Goal: Information Seeking & Learning: Learn about a topic

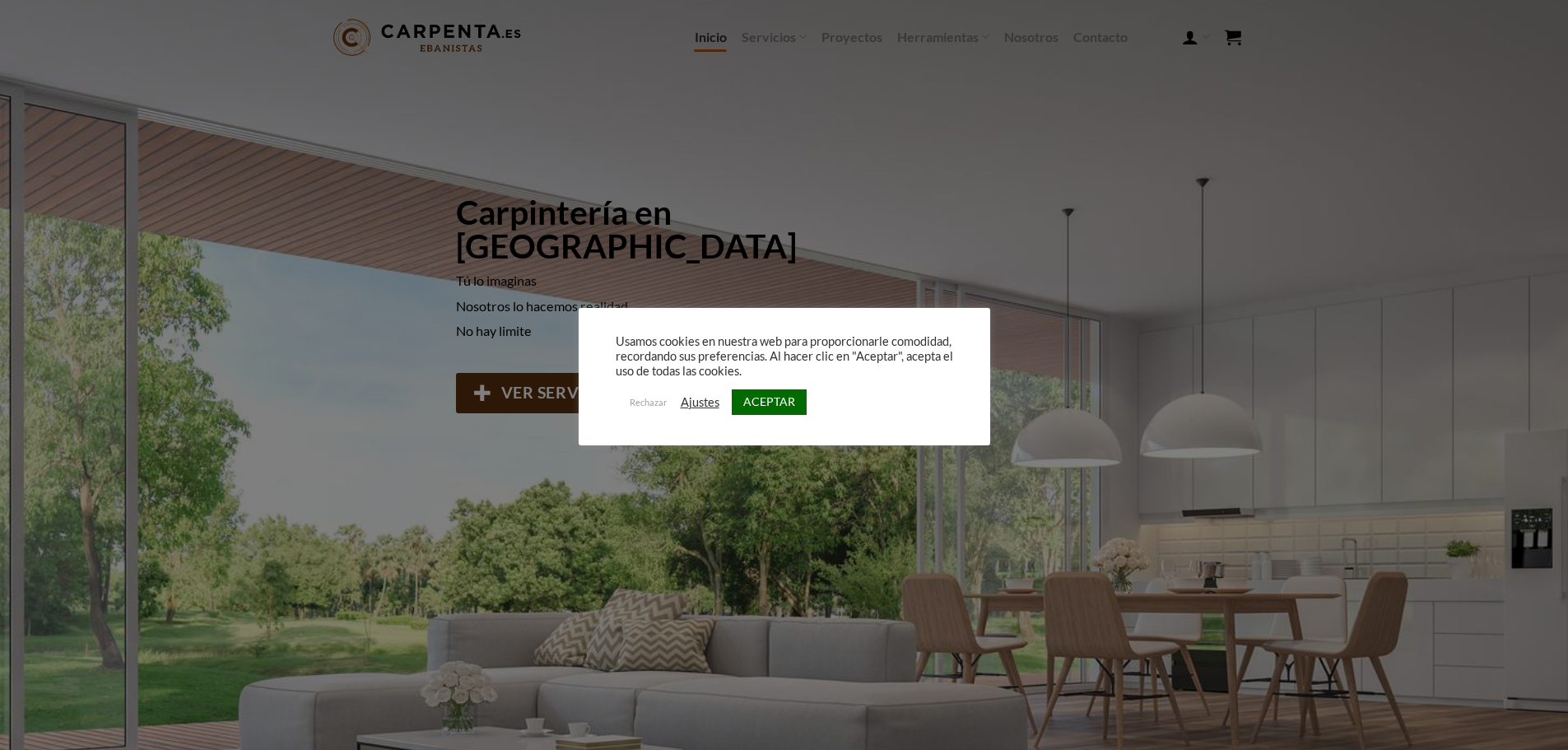
click at [743, 394] on link "ACEPTAR" at bounding box center [769, 402] width 75 height 26
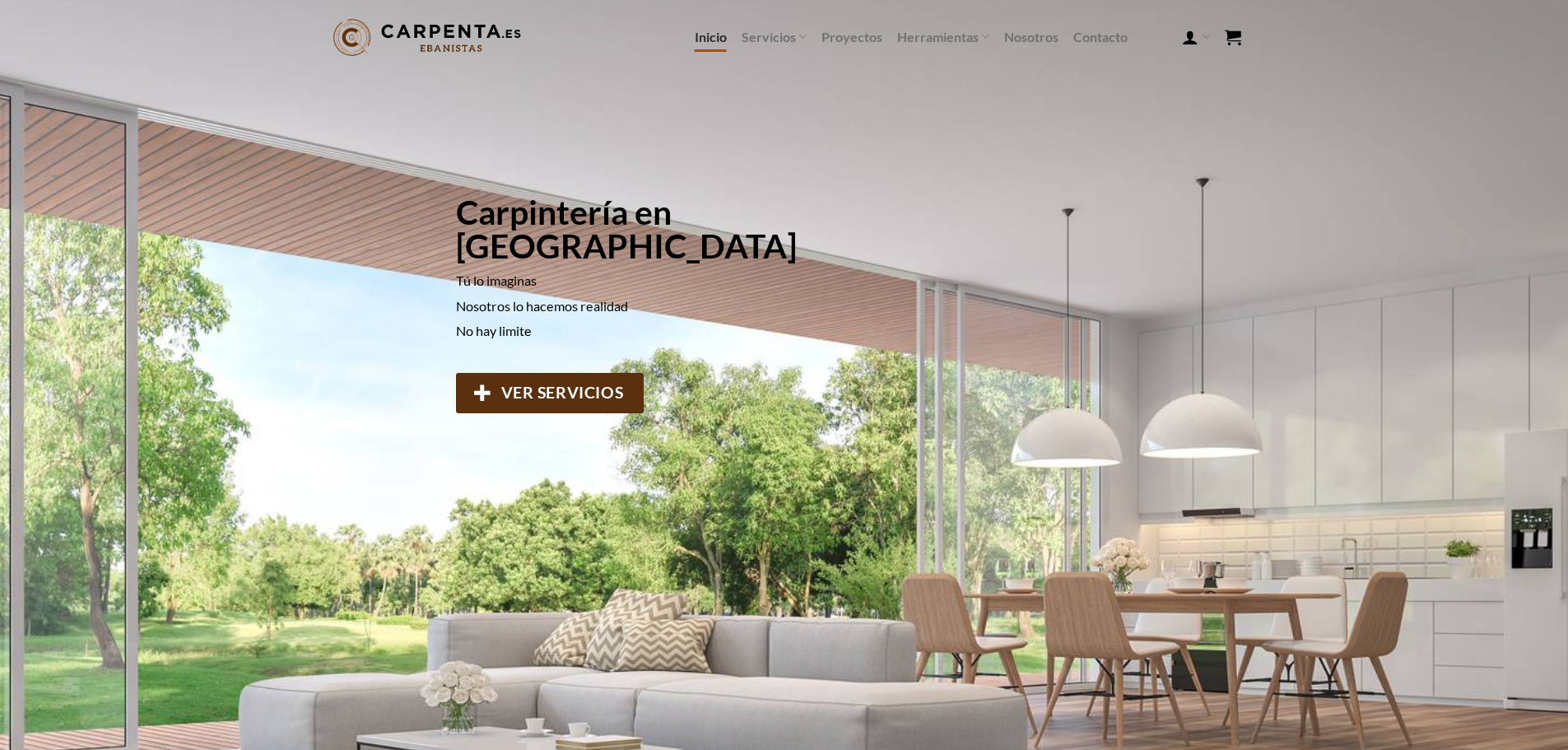
click at [714, 36] on link "Inicio" at bounding box center [711, 37] width 32 height 30
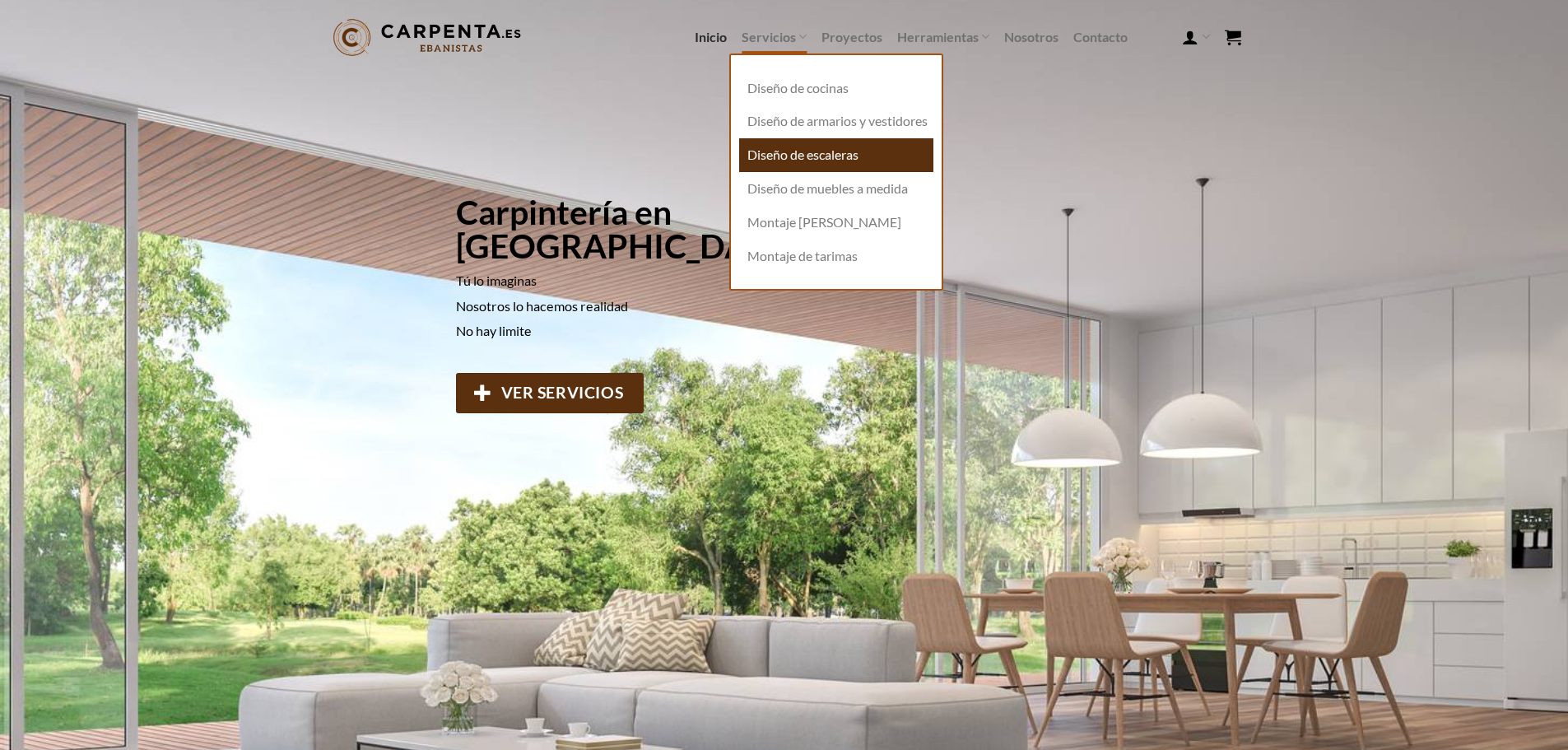
click at [775, 172] on link "Diseño de escaleras" at bounding box center [836, 155] width 194 height 34
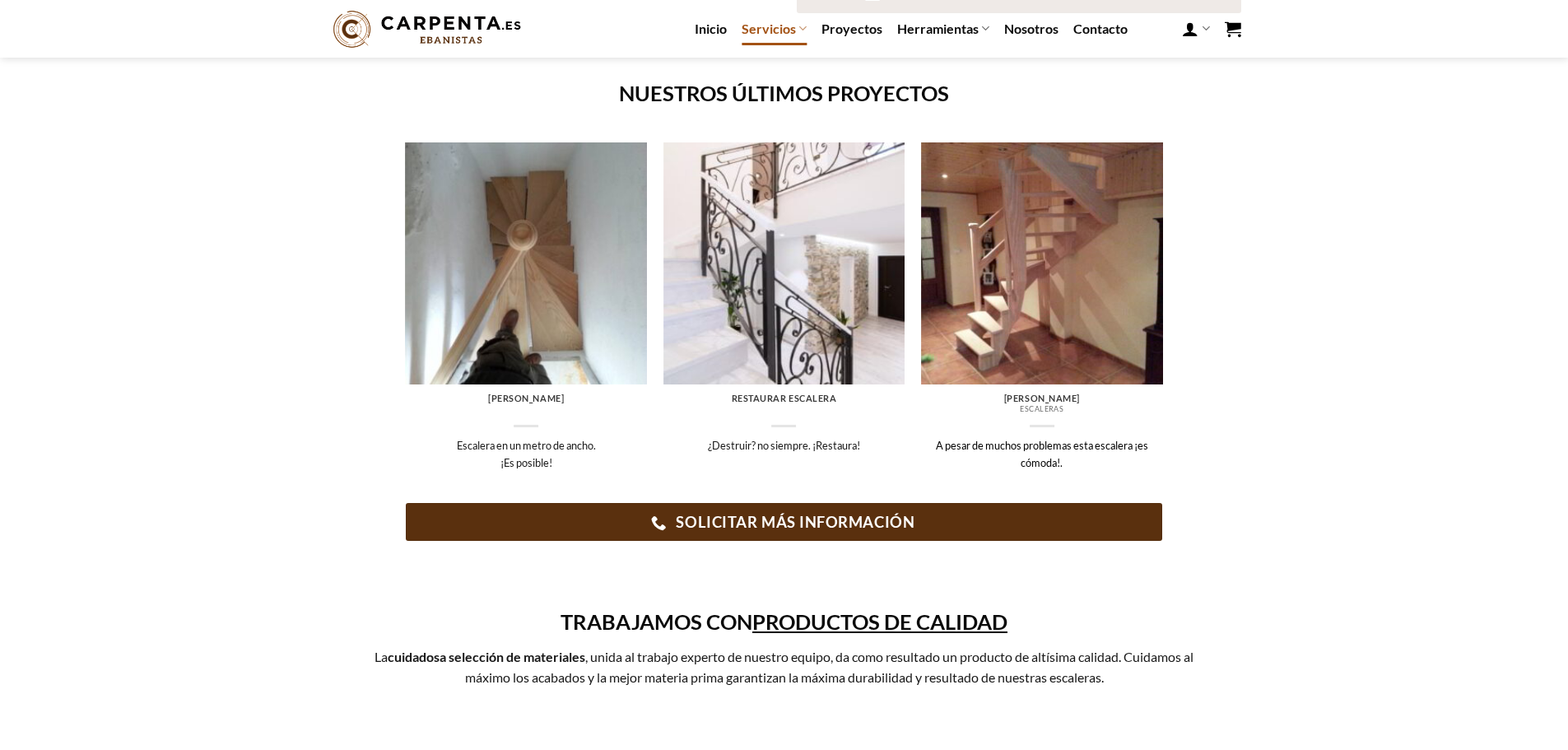
scroll to position [659, 0]
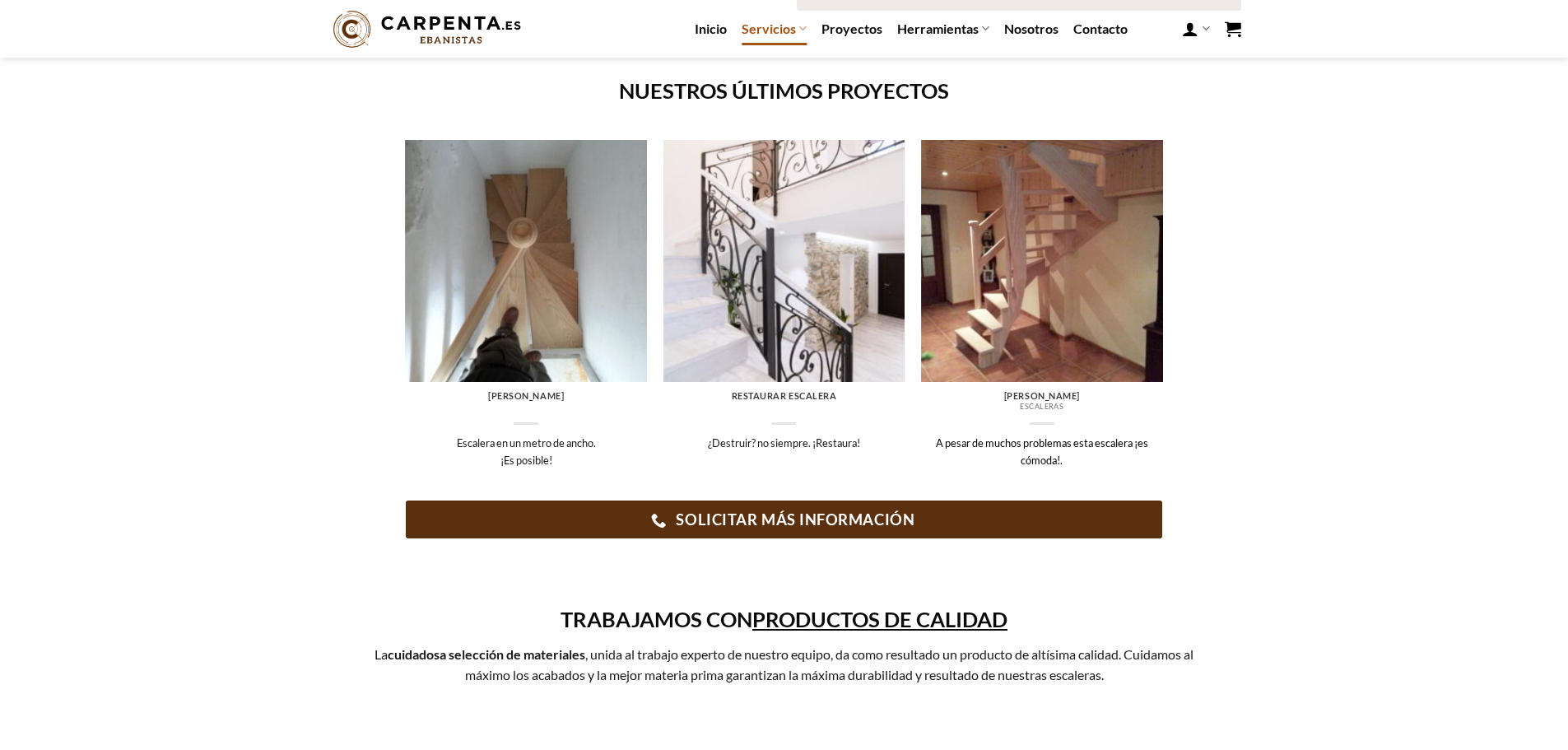
click at [1036, 399] on h6 "Escalera Elcira" at bounding box center [1042, 397] width 226 height 12
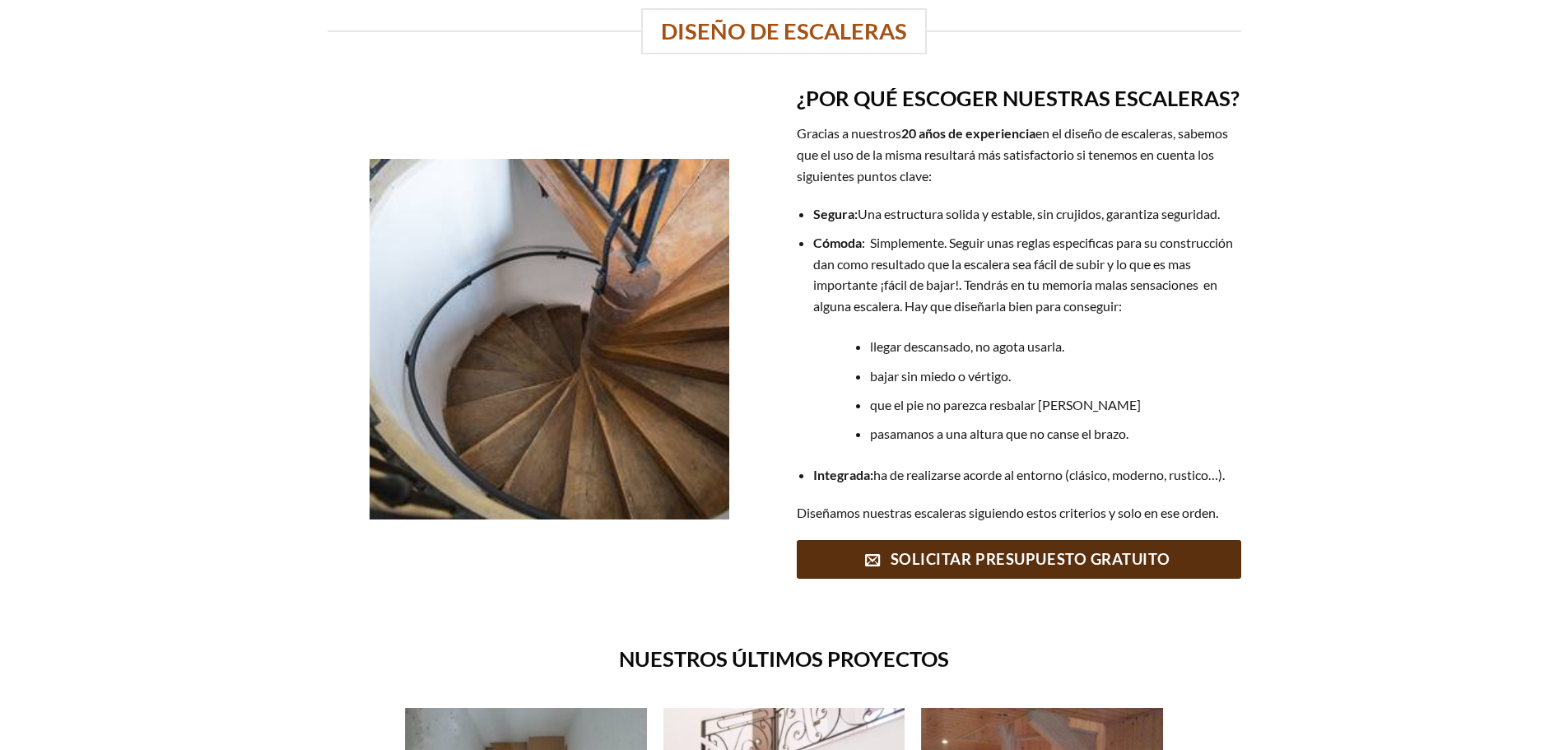
scroll to position [0, 0]
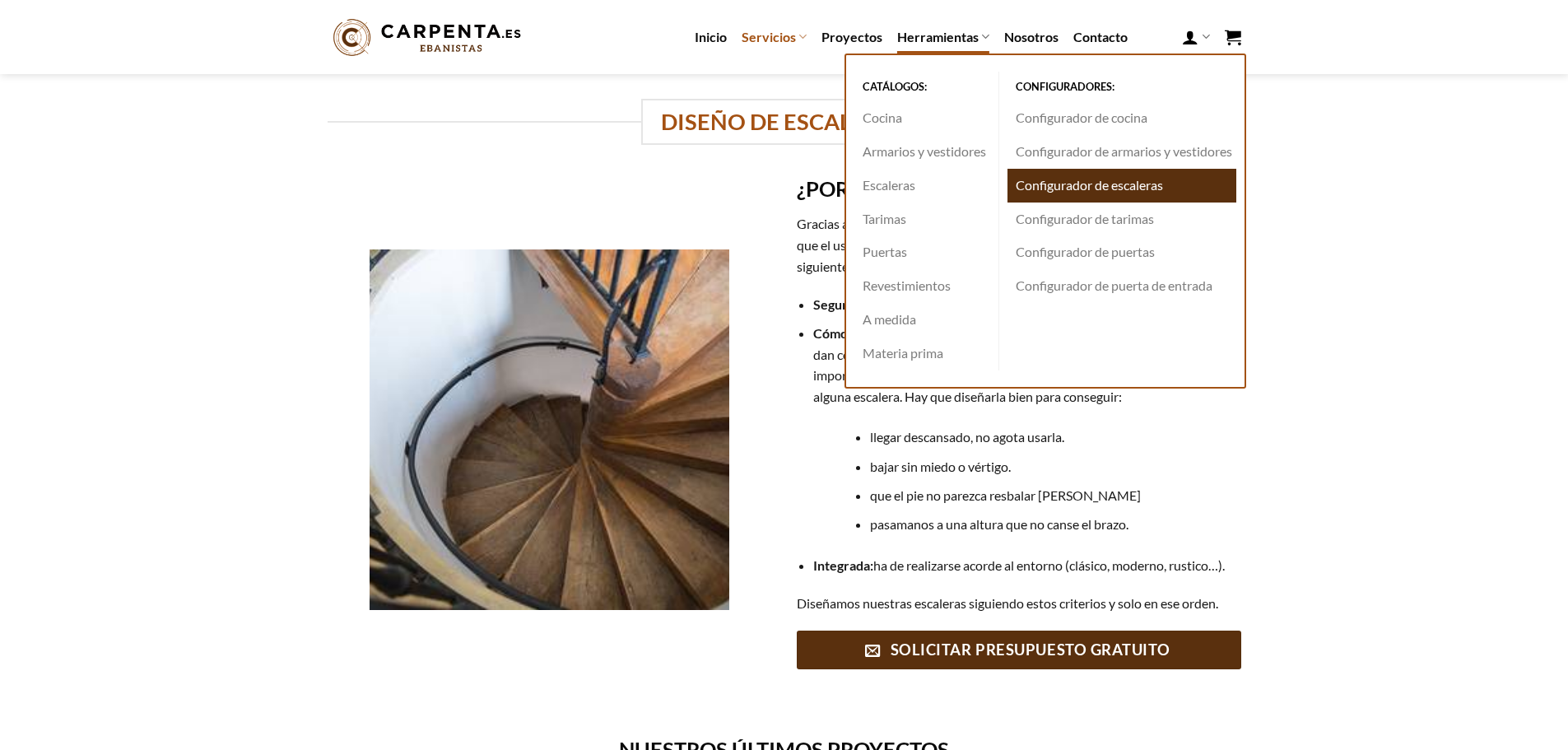
click at [1044, 185] on link "Configurador de escaleras" at bounding box center [1122, 185] width 229 height 34
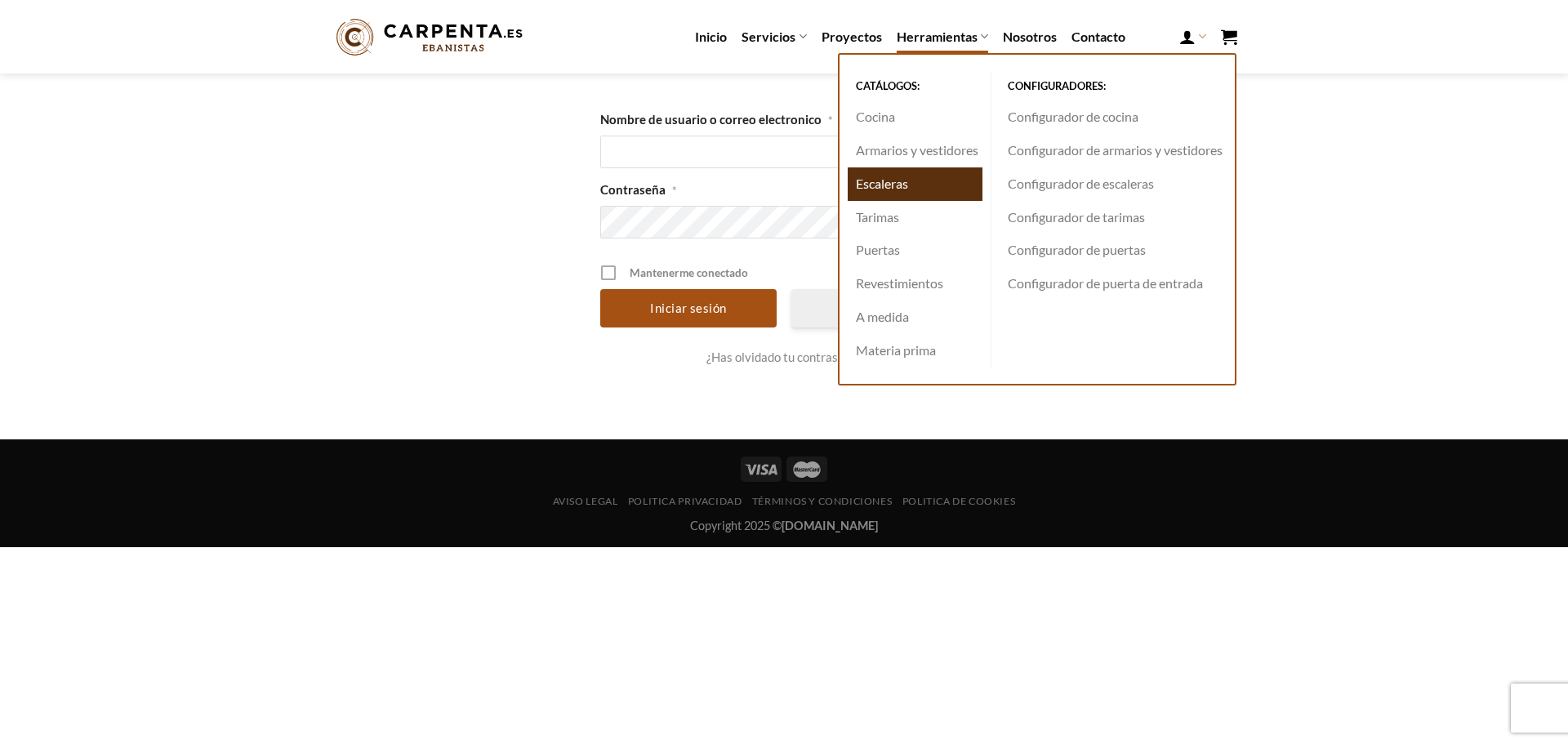
click at [869, 185] on link "Escaleras" at bounding box center [915, 184] width 135 height 34
click at [877, 177] on link "Escaleras" at bounding box center [915, 184] width 135 height 34
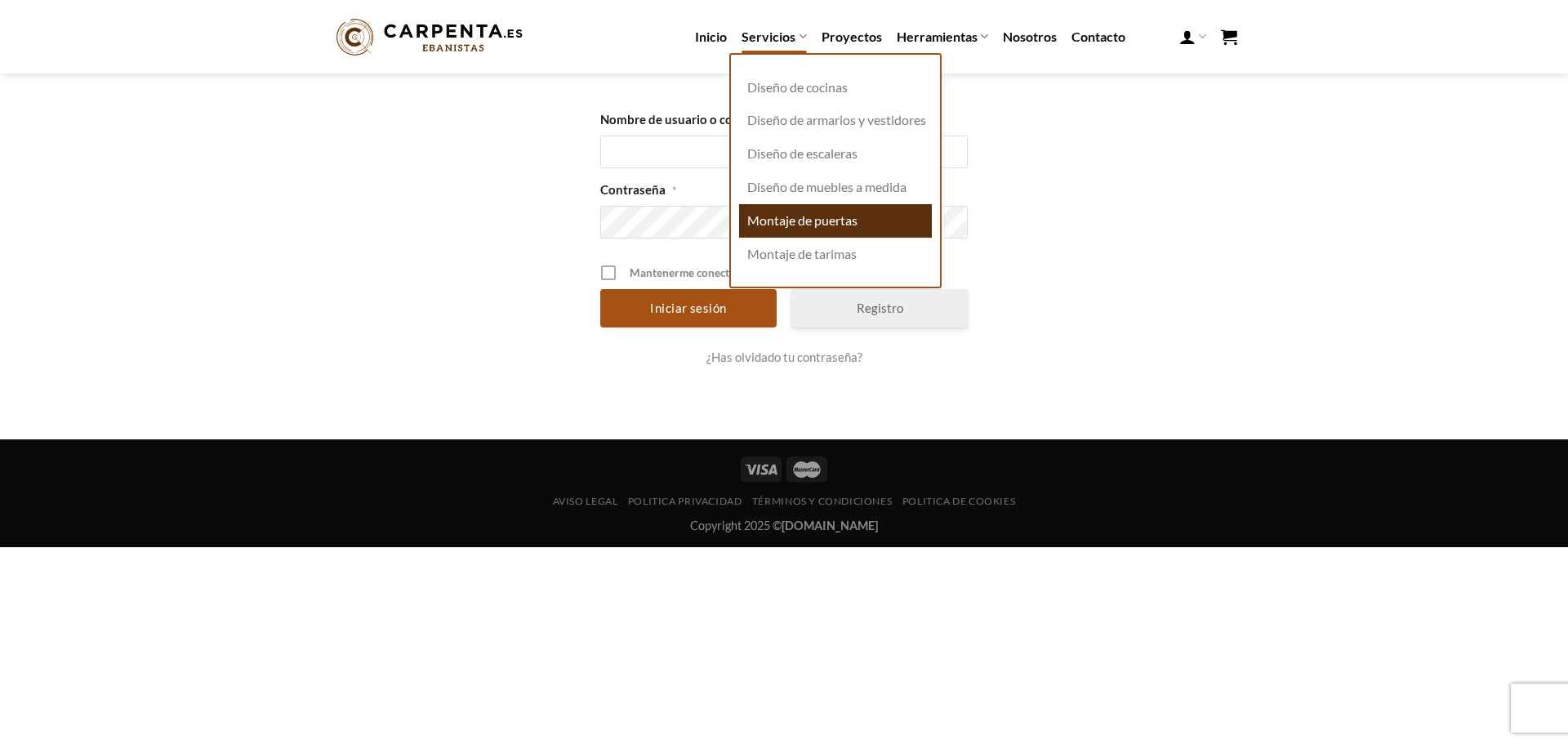
click at [797, 236] on link "Montaje de puertas" at bounding box center [835, 221] width 193 height 34
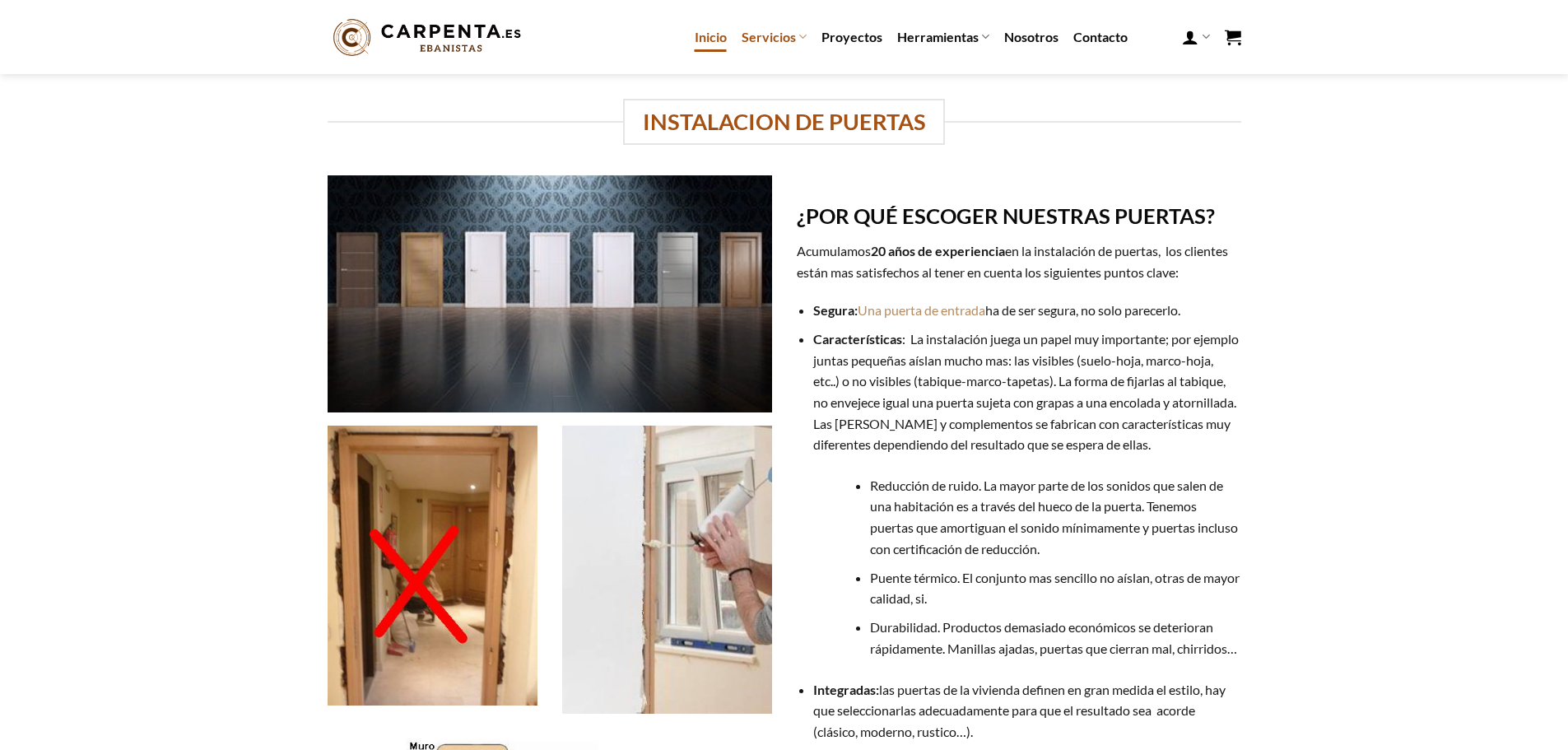
click at [719, 39] on link "Inicio" at bounding box center [711, 37] width 32 height 30
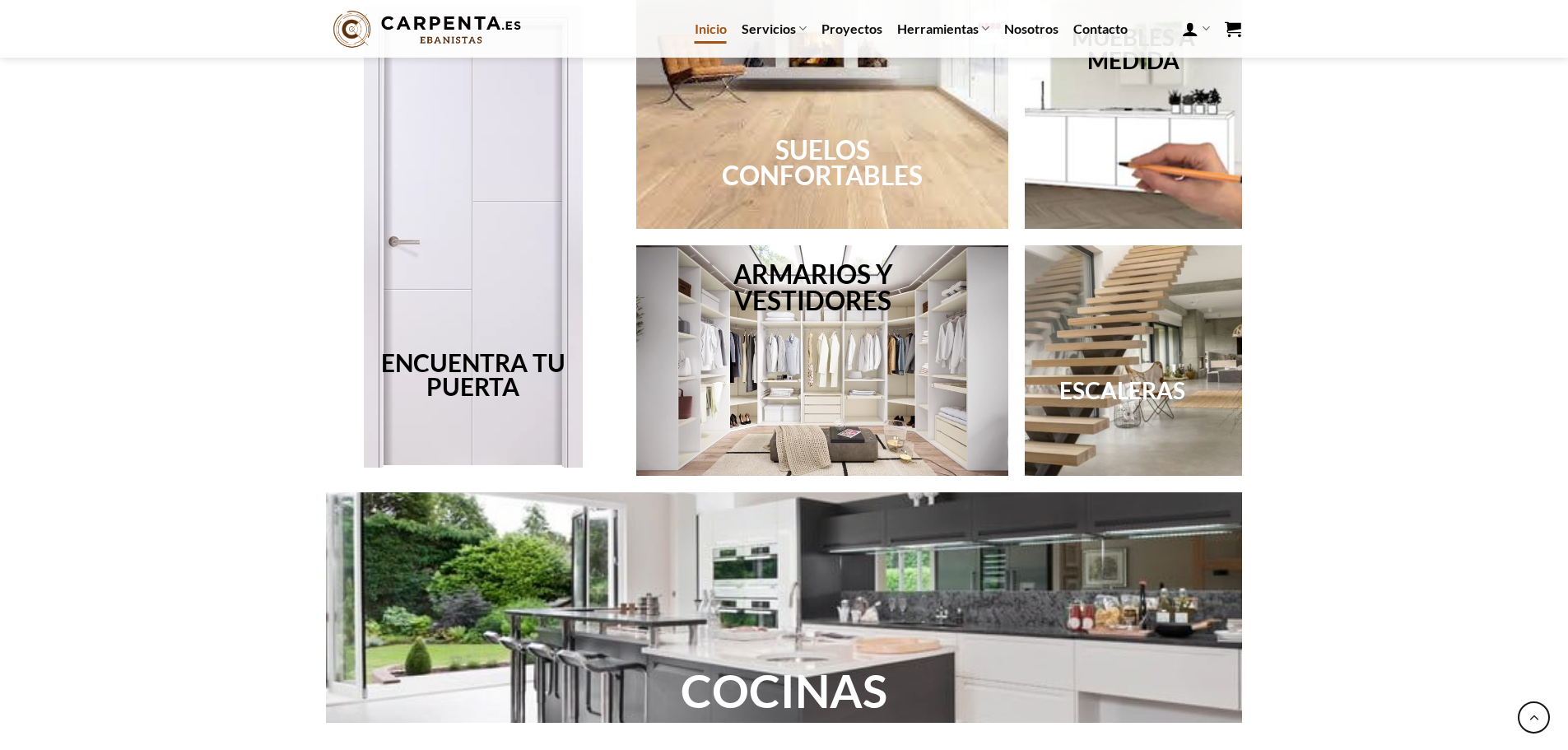
scroll to position [1153, 0]
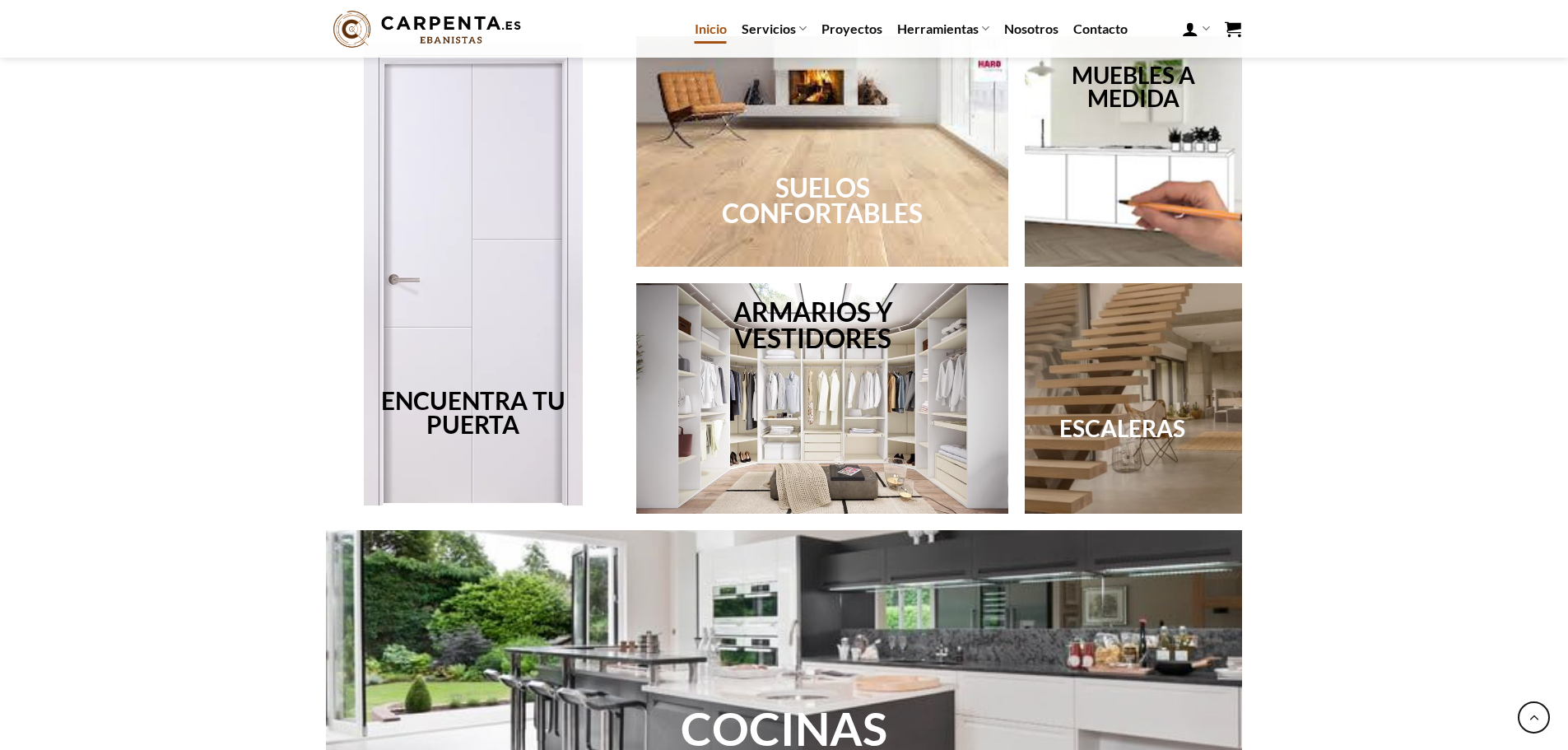
click at [1124, 431] on link "ESCALERAS" at bounding box center [1122, 428] width 126 height 28
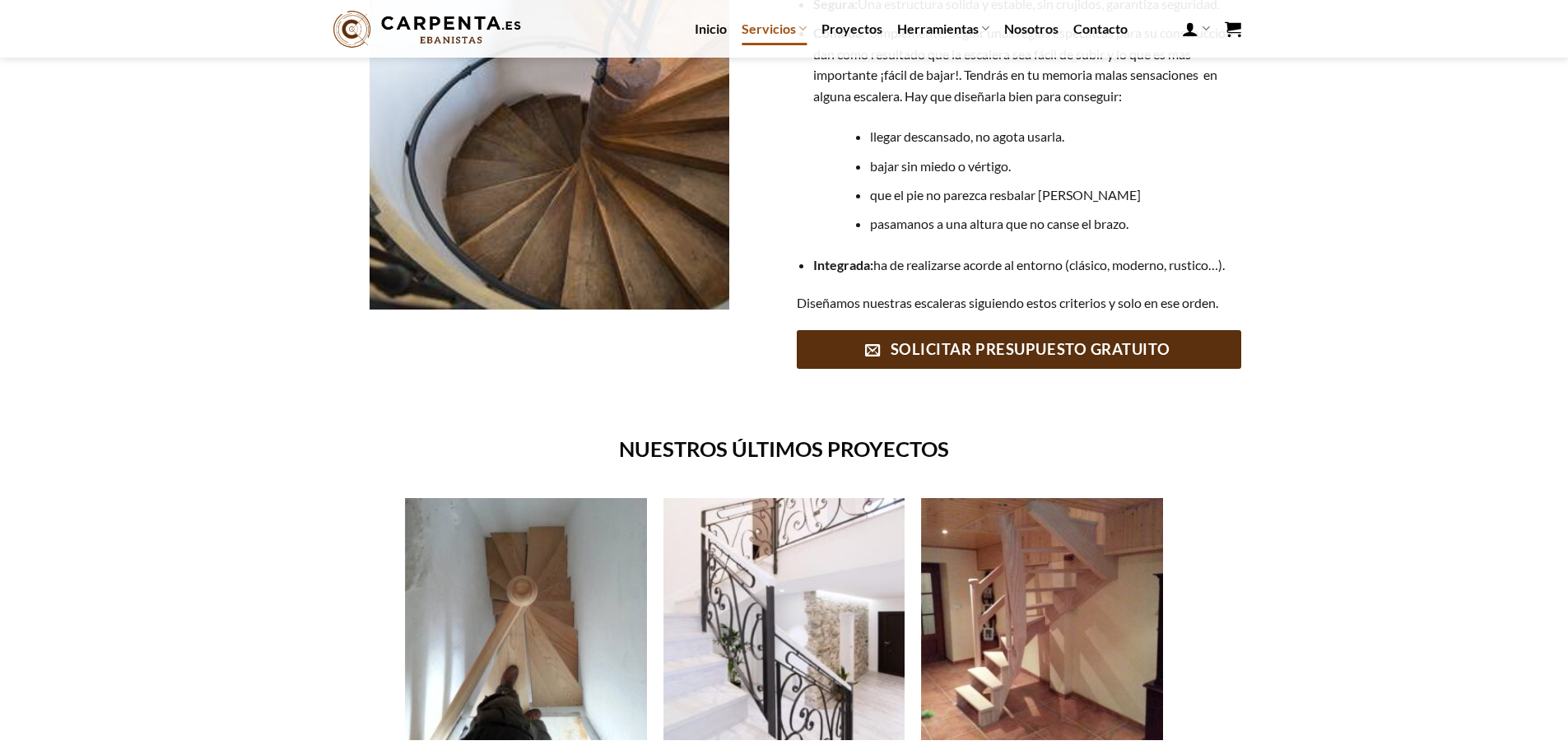
scroll to position [411, 0]
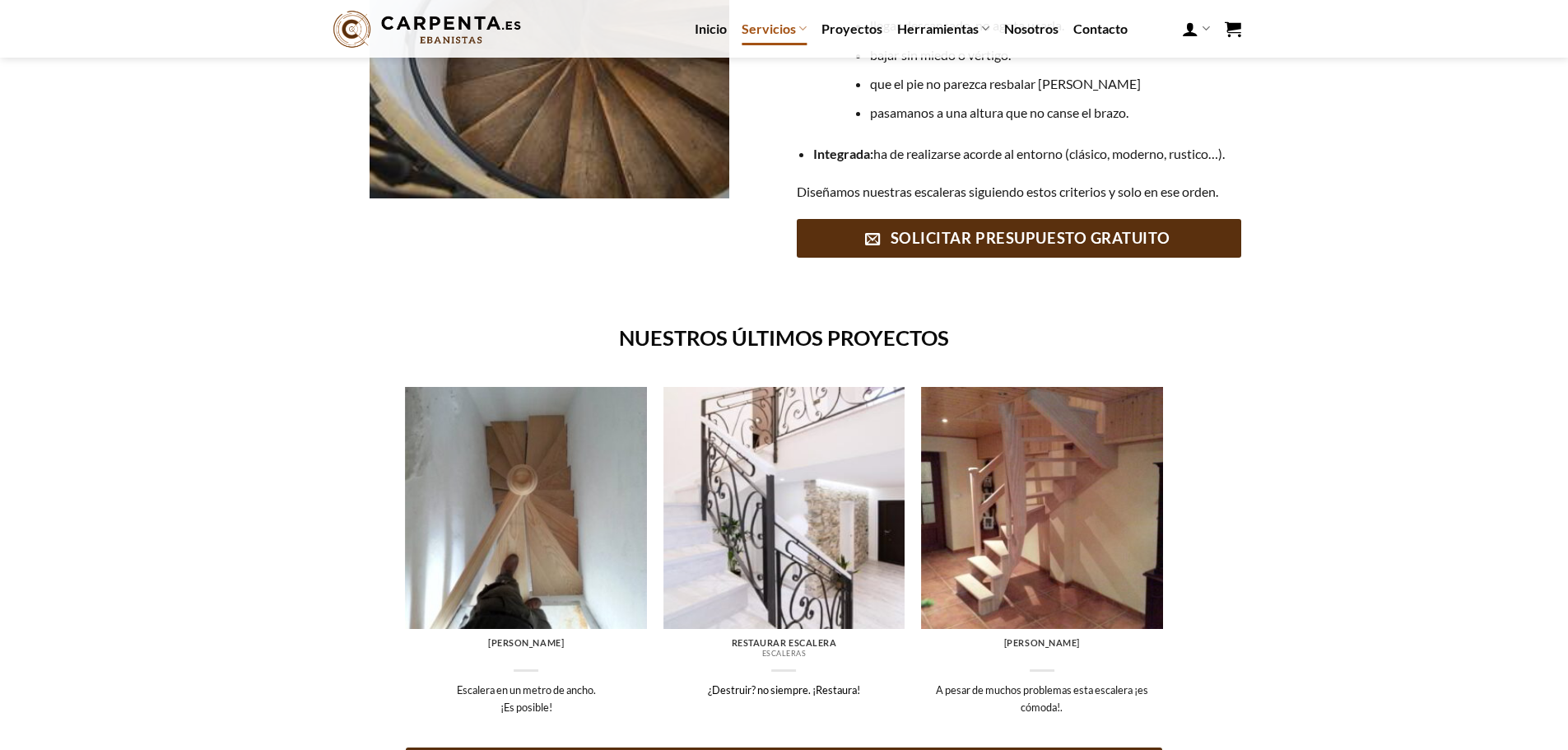
click at [814, 505] on img at bounding box center [784, 508] width 242 height 242
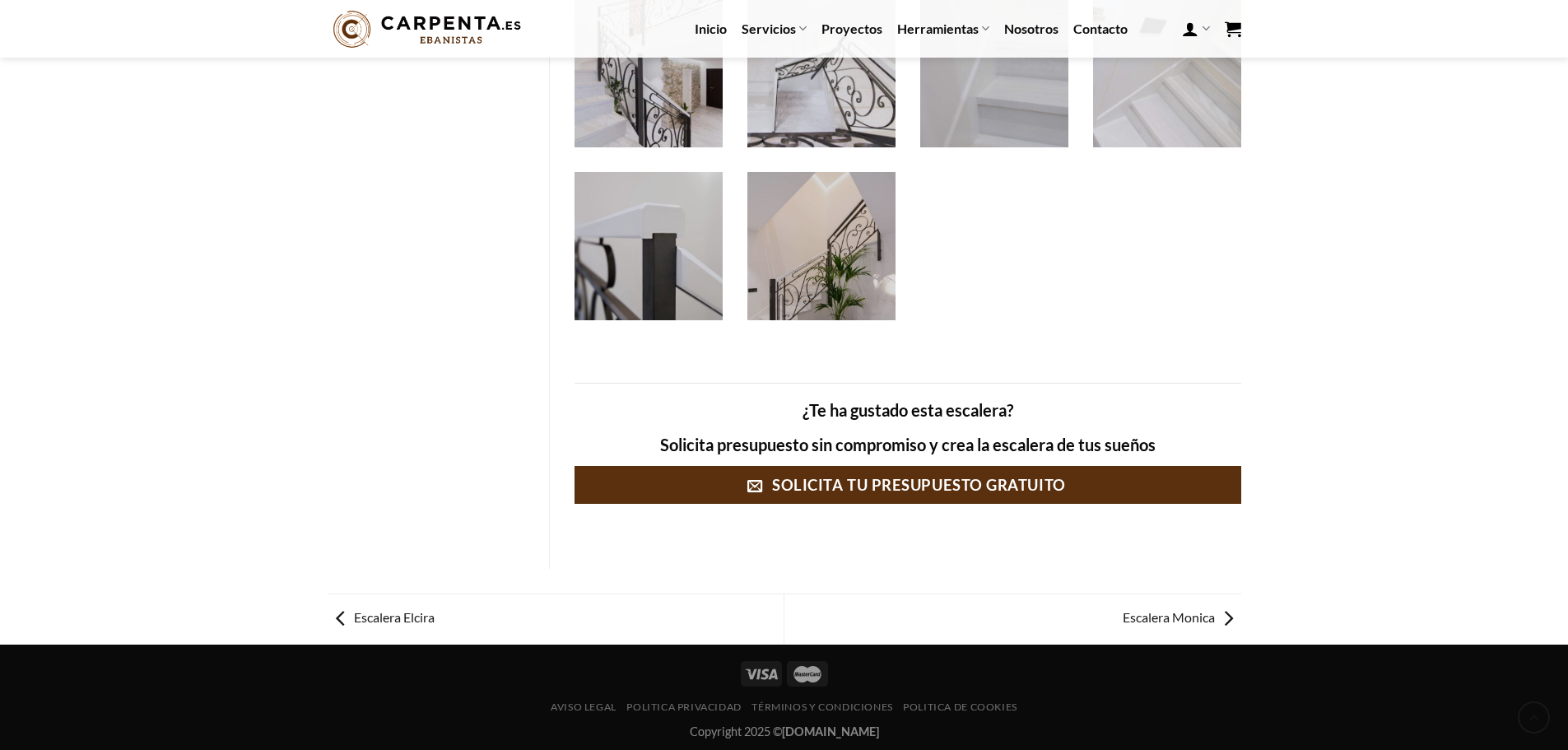
scroll to position [2808, 0]
